Goal: Task Accomplishment & Management: Complete application form

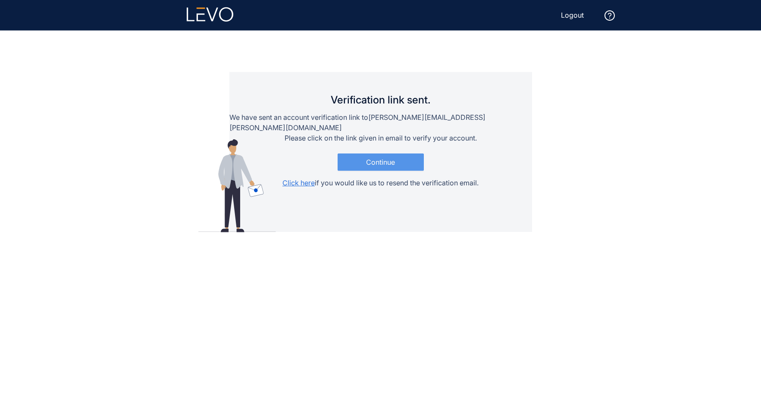
click at [378, 158] on span "Continue" at bounding box center [380, 162] width 29 height 8
click at [393, 158] on span "Continue" at bounding box center [380, 162] width 29 height 8
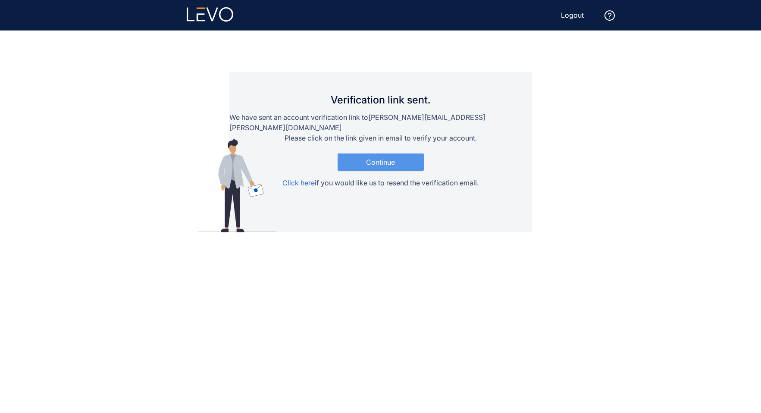
click at [393, 158] on span "Continue" at bounding box center [380, 162] width 29 height 8
click at [365, 257] on main "Verification link sent. We have sent an account verification link to [PERSON_NA…" at bounding box center [381, 222] width 518 height 383
click at [303, 179] on span "Click here" at bounding box center [299, 183] width 32 height 9
click at [305, 179] on span "Click here" at bounding box center [299, 183] width 32 height 9
click at [372, 158] on span "Continue" at bounding box center [380, 162] width 29 height 8
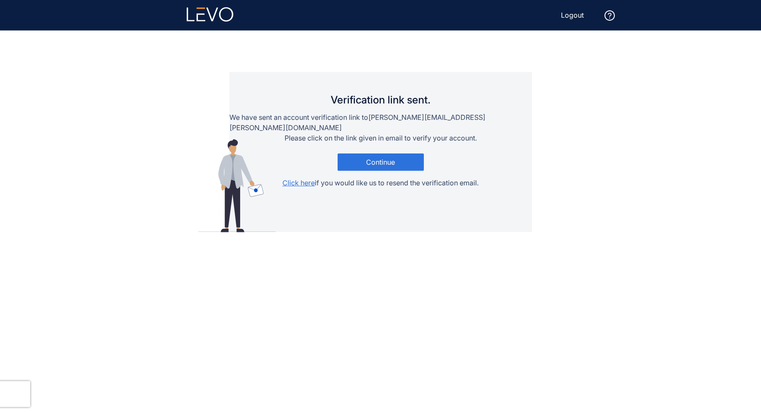
click at [301, 179] on span "Click here" at bounding box center [299, 183] width 32 height 9
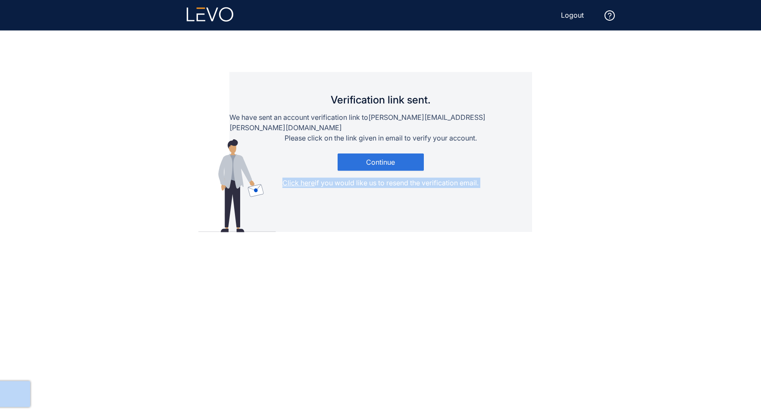
click at [301, 179] on span "Click here" at bounding box center [299, 183] width 32 height 9
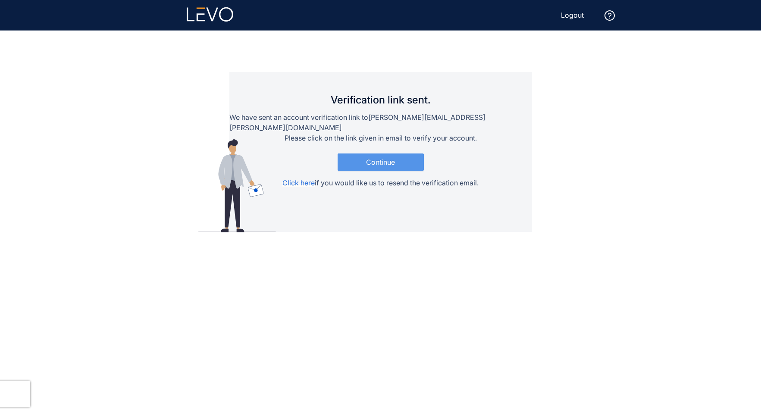
click at [338, 158] on button "Continue" at bounding box center [381, 162] width 86 height 17
click at [346, 154] on button "Continue" at bounding box center [381, 162] width 86 height 17
click at [353, 230] on div "Verification link sent. We have sent an account verification link to [PERSON_NA…" at bounding box center [380, 152] width 303 height 160
click at [303, 179] on span "Click here" at bounding box center [299, 183] width 32 height 9
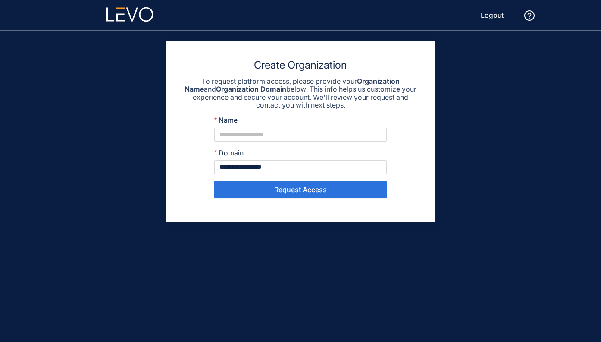
click at [65, 118] on main "**********" at bounding box center [301, 186] width 518 height 311
click at [283, 126] on div "Name" at bounding box center [300, 122] width 173 height 12
click at [286, 132] on input "Name" at bounding box center [300, 135] width 173 height 14
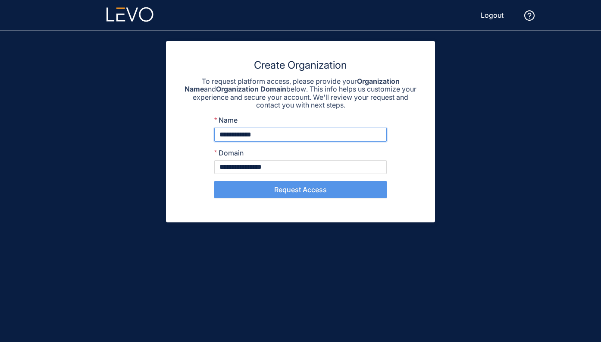
type input "**********"
click at [300, 187] on span "Request Access" at bounding box center [300, 189] width 53 height 8
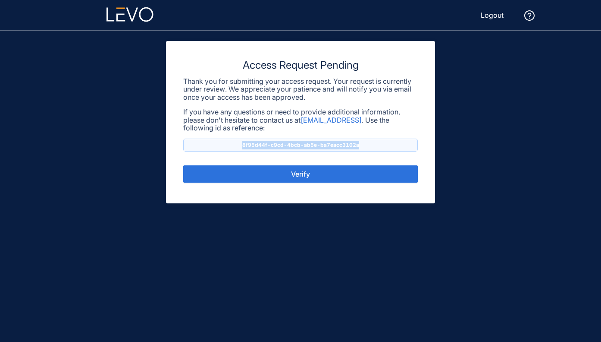
drag, startPoint x: 369, startPoint y: 144, endPoint x: 243, endPoint y: 148, distance: 126.0
click at [243, 148] on p "8f95d44f-c9cd-4bcb-ab5e-ba7eacc3102a" at bounding box center [300, 144] width 235 height 13
copy p "8f95d44f-c9cd-4bcb-ab5e-ba7eacc3102a"
